Goal: Transaction & Acquisition: Purchase product/service

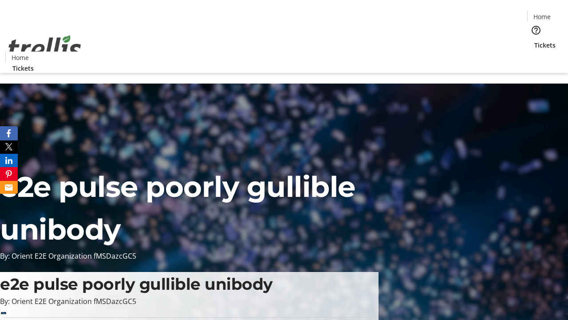
click at [543, 13] on span "Sign Up" at bounding box center [547, 12] width 26 height 11
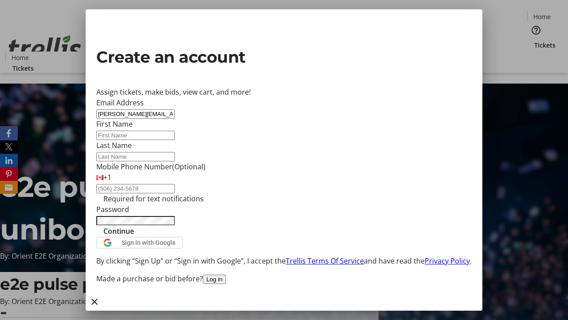
type input "[PERSON_NAME][EMAIL_ADDRESS][DOMAIN_NAME]"
type input "[PERSON_NAME]"
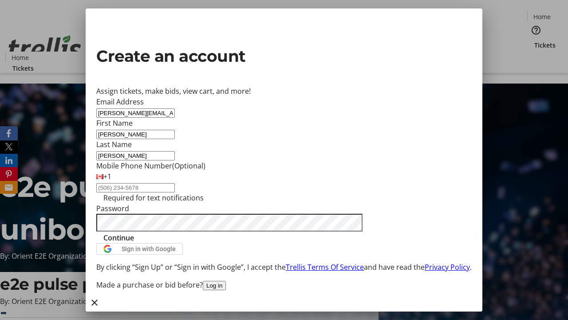
click at [134, 243] on span "Continue" at bounding box center [118, 237] width 31 height 11
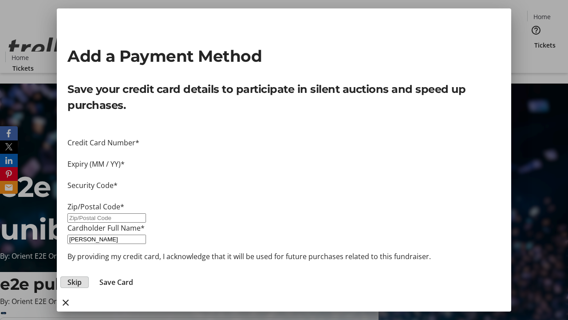
click at [82, 277] on span "Skip" at bounding box center [74, 282] width 14 height 11
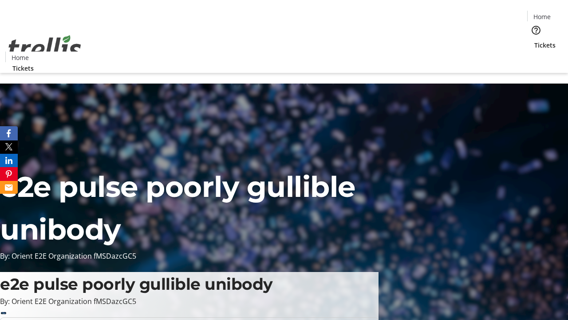
click at [535, 40] on span "Tickets" at bounding box center [545, 44] width 21 height 9
